Goal: Task Accomplishment & Management: Use online tool/utility

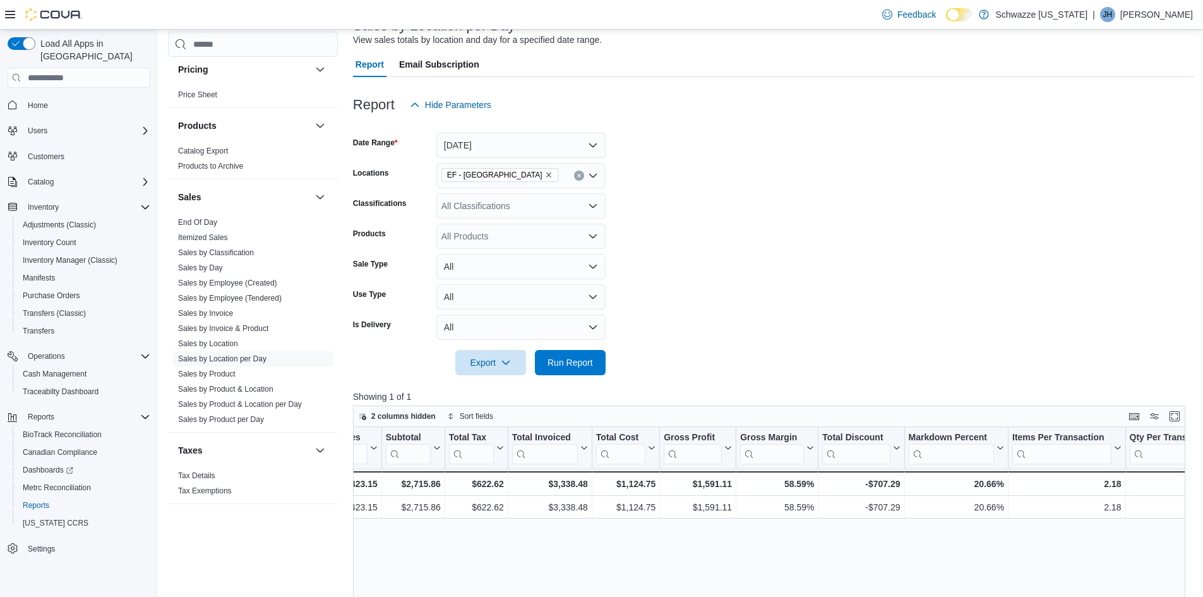
scroll to position [10, 0]
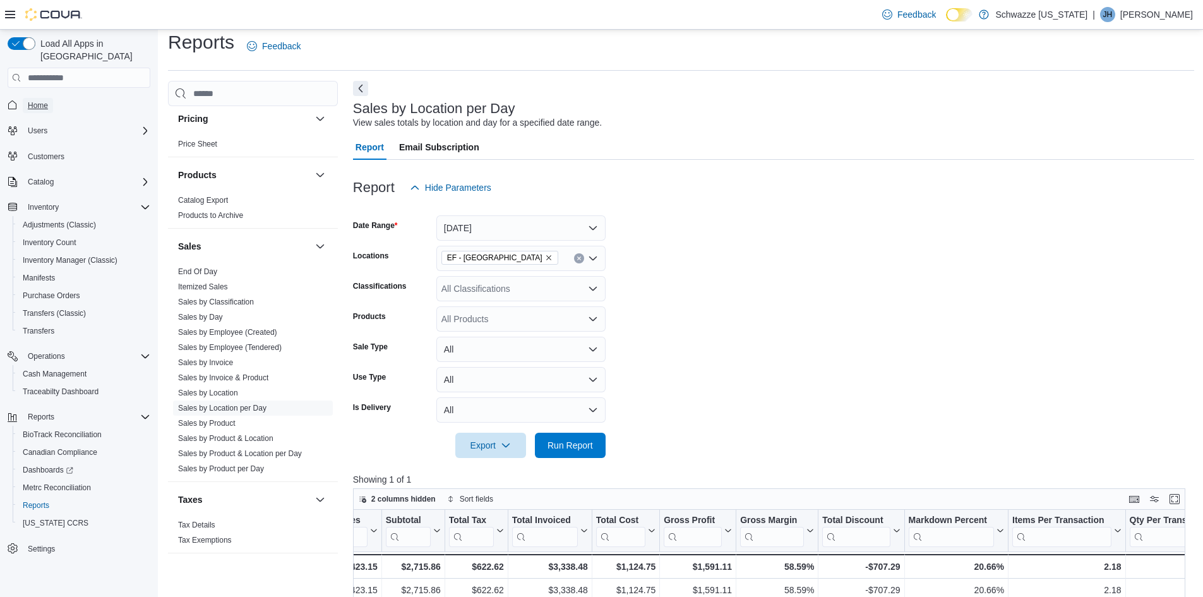
click at [35, 100] on span "Home" at bounding box center [38, 105] width 20 height 10
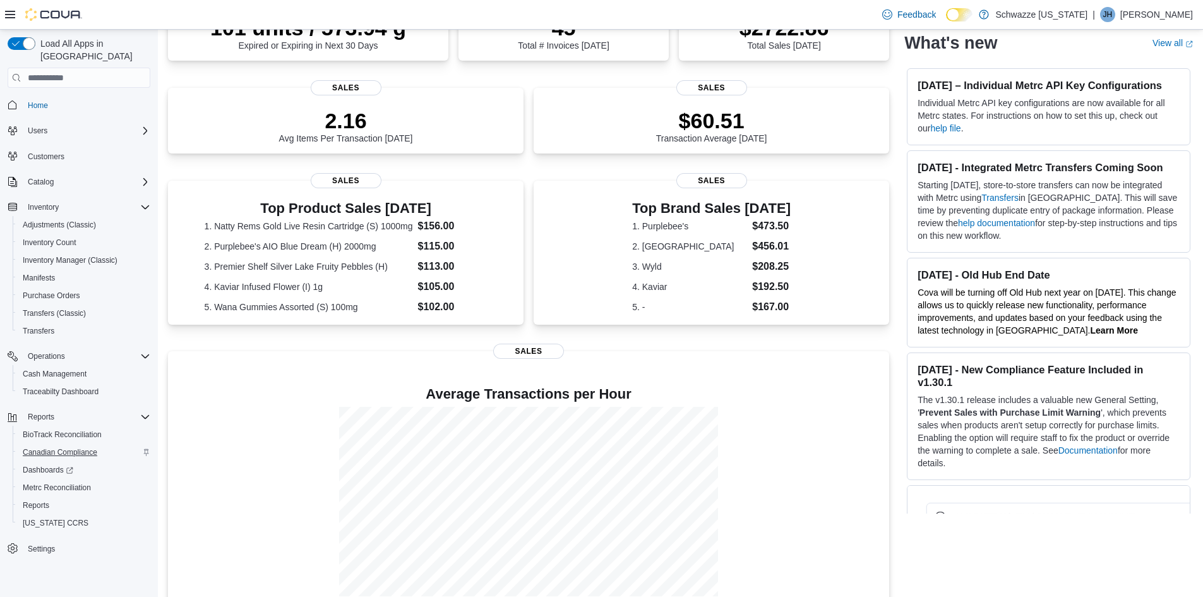
scroll to position [276, 0]
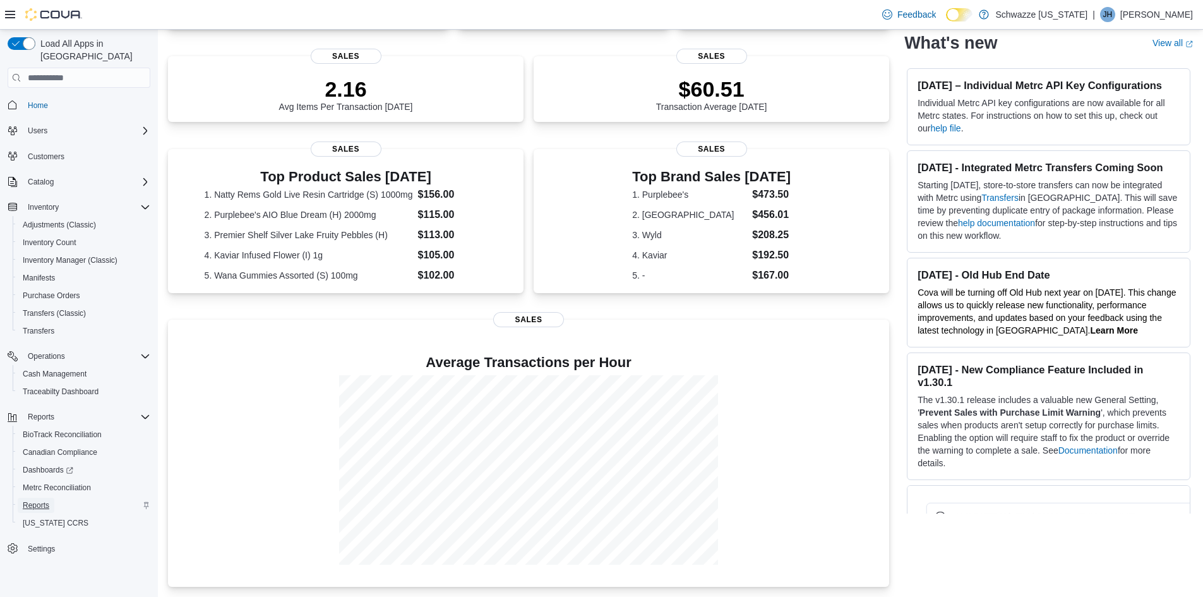
click at [36, 500] on span "Reports" at bounding box center [36, 505] width 27 height 10
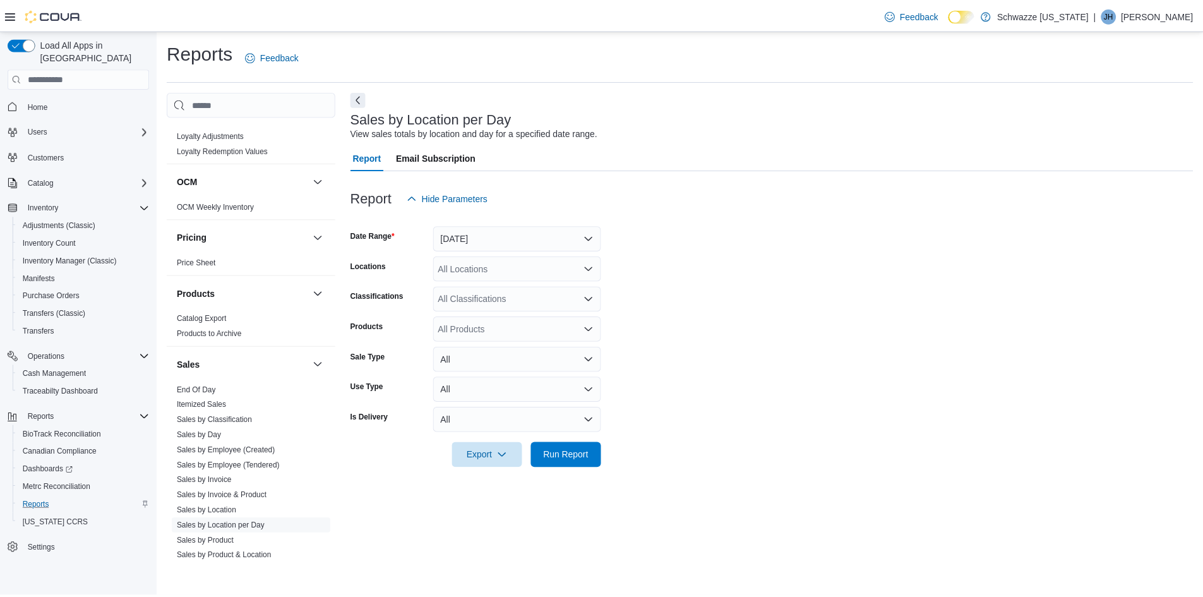
scroll to position [758, 0]
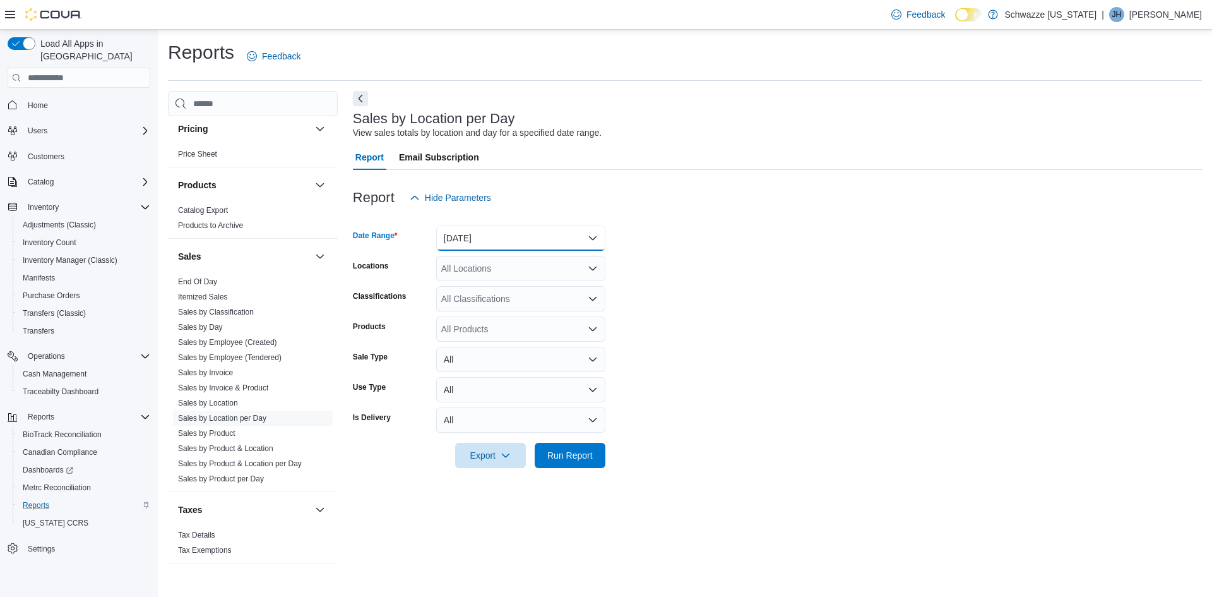
click at [489, 242] on button "[DATE]" at bounding box center [520, 237] width 169 height 25
click at [473, 291] on span "[DATE]" at bounding box center [528, 288] width 144 height 15
click at [480, 274] on div "All Locations" at bounding box center [520, 268] width 169 height 25
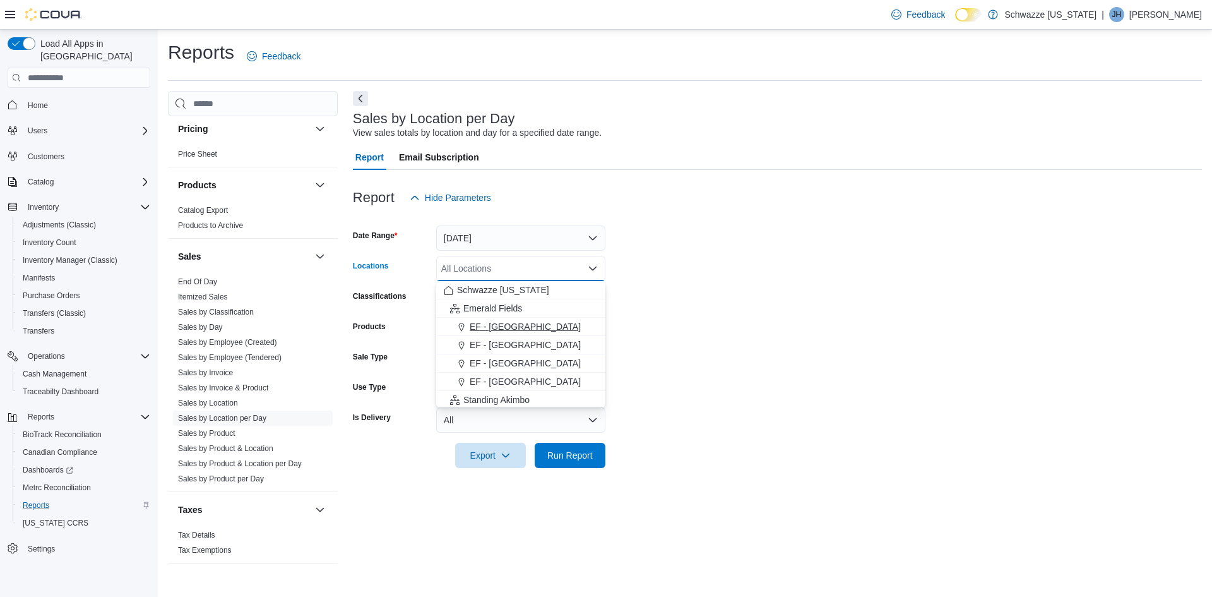
click at [513, 324] on span "EF - [GEOGRAPHIC_DATA]" at bounding box center [525, 326] width 111 height 13
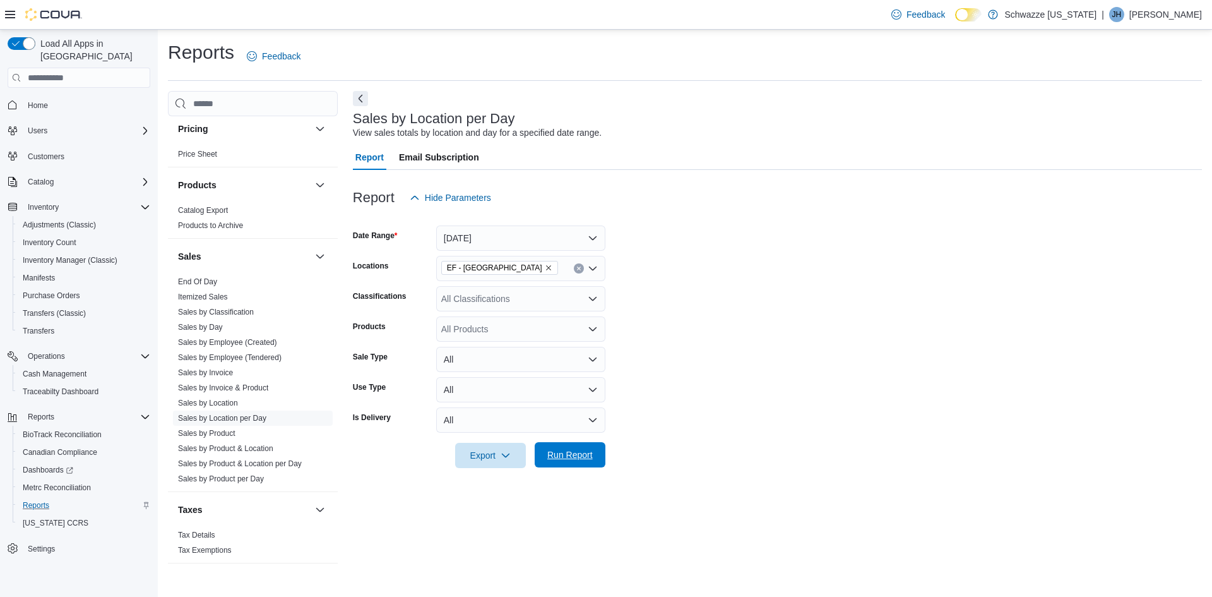
drag, startPoint x: 579, startPoint y: 466, endPoint x: 576, endPoint y: 455, distance: 11.8
click at [578, 466] on span "Run Report" at bounding box center [570, 454] width 56 height 25
